Goal: Information Seeking & Learning: Learn about a topic

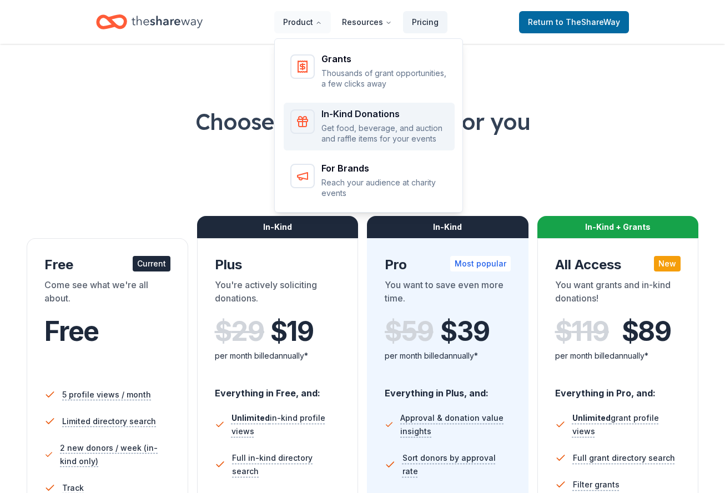
click at [328, 112] on div "In-Kind Donations" at bounding box center [385, 113] width 127 height 9
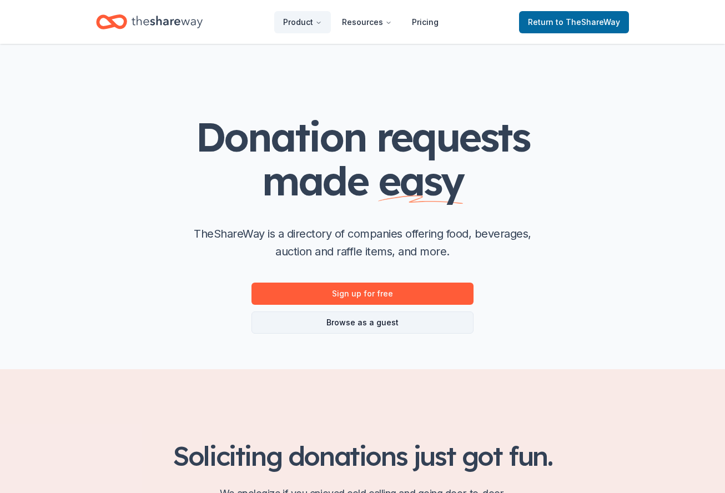
click at [363, 323] on link "Browse as a guest" at bounding box center [363, 323] width 222 height 22
click at [367, 323] on link "Browse as a guest" at bounding box center [363, 323] width 222 height 22
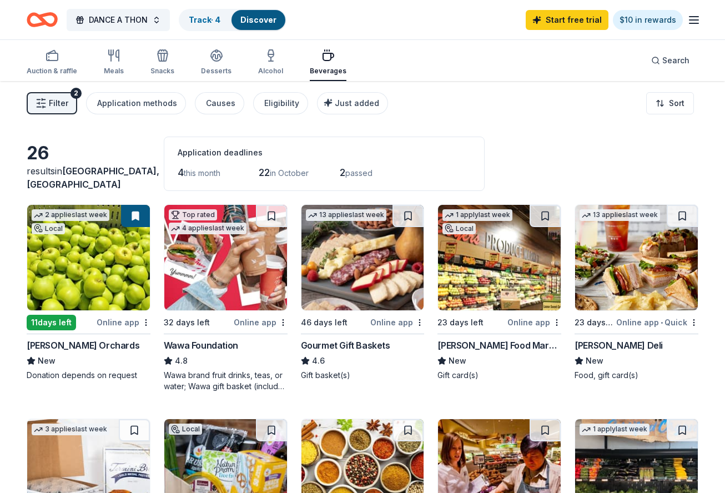
click at [121, 259] on img at bounding box center [88, 258] width 123 height 106
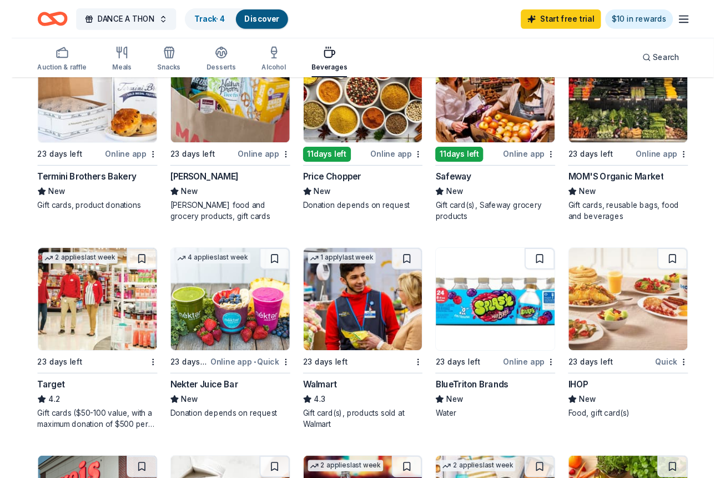
scroll to position [381, 0]
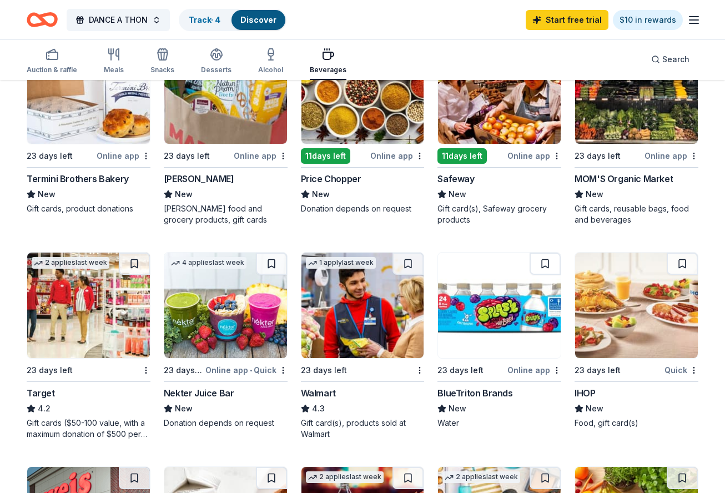
drag, startPoint x: 503, startPoint y: 326, endPoint x: 502, endPoint y: 310, distance: 15.6
click at [503, 326] on img at bounding box center [499, 306] width 123 height 106
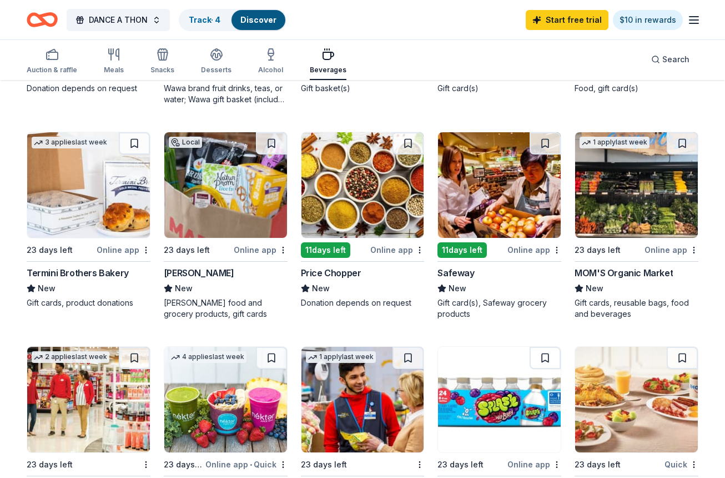
scroll to position [0, 0]
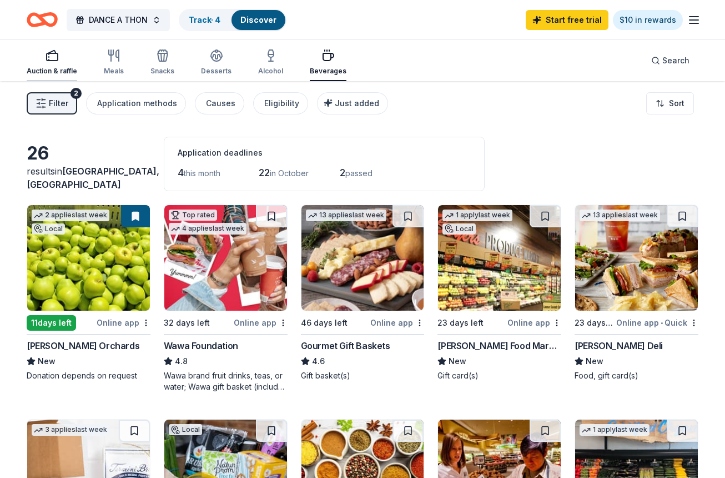
click at [54, 58] on icon "button" at bounding box center [52, 55] width 13 height 13
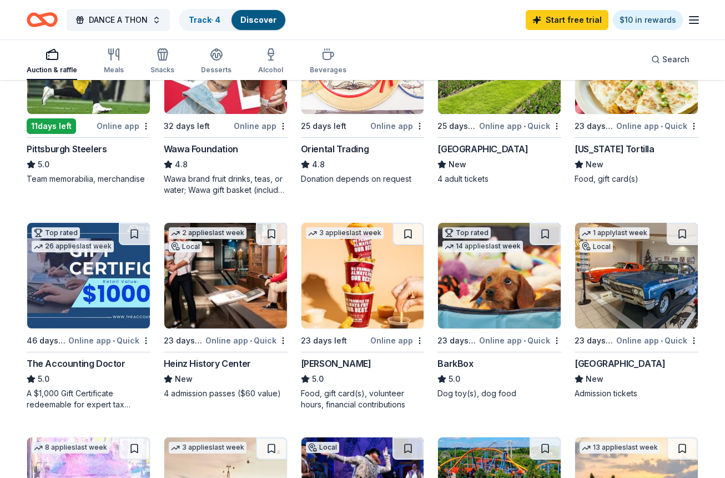
scroll to position [200, 0]
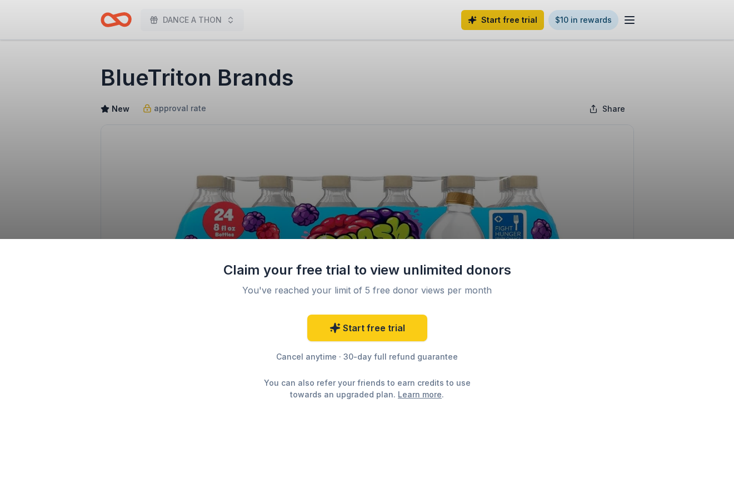
click at [652, 173] on div "Claim your free trial to view unlimited donors You've reached your limit of 5 f…" at bounding box center [367, 239] width 734 height 478
click at [369, 328] on link "Start free trial" at bounding box center [367, 327] width 120 height 27
click at [369, 329] on link "Start free trial" at bounding box center [367, 327] width 120 height 27
click at [367, 329] on link "Start free trial" at bounding box center [367, 327] width 120 height 27
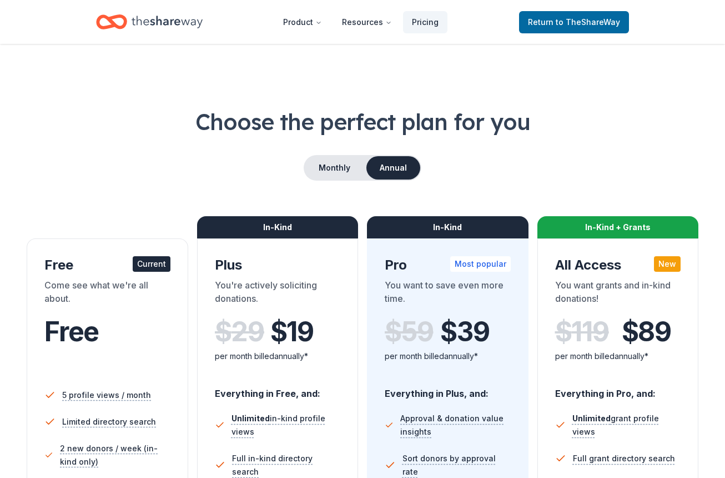
click at [339, 329] on div "In-Kind Plus You're actively soliciting donations. $ 29 $ 19 per month billed a…" at bounding box center [278, 465] width 162 height 455
click at [114, 282] on div "Come see what we're all about." at bounding box center [107, 293] width 126 height 31
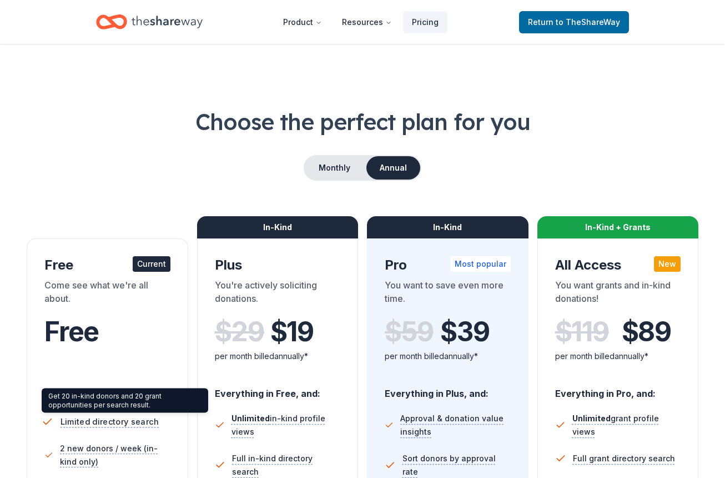
click at [143, 423] on span "Limited directory search" at bounding box center [110, 421] width 98 height 14
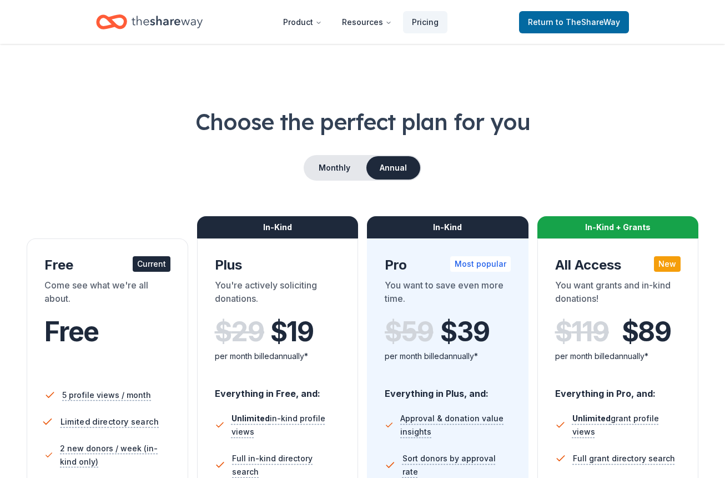
click at [78, 428] on span "Limited directory search" at bounding box center [110, 421] width 98 height 14
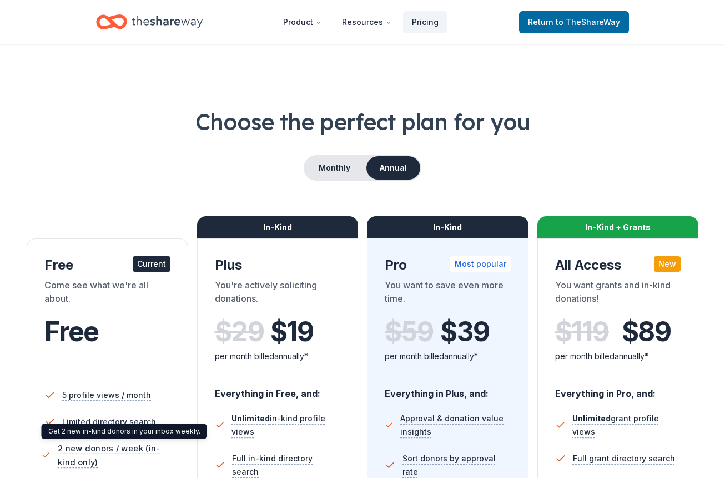
click at [93, 454] on span "2 new donors / week (in-kind only)" at bounding box center [116, 455] width 116 height 28
